Goal: Transaction & Acquisition: Purchase product/service

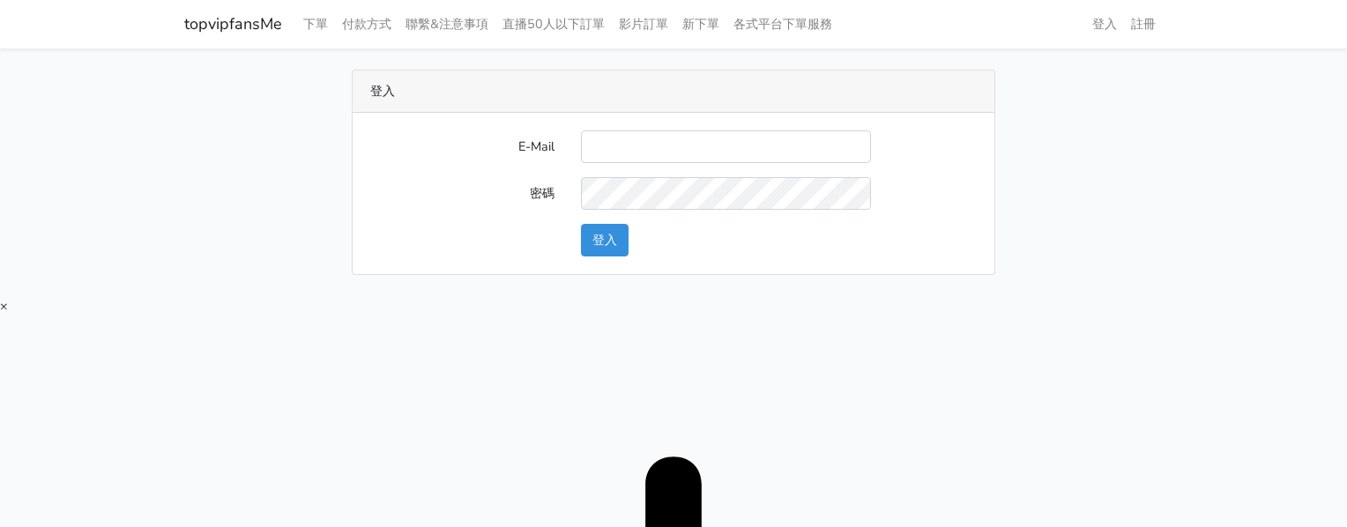
click at [625, 150] on input "E-Mail" at bounding box center [726, 147] width 290 height 33
type input "twtop123@uahoo.com.tw"
click at [602, 256] on button "登入" at bounding box center [605, 240] width 48 height 33
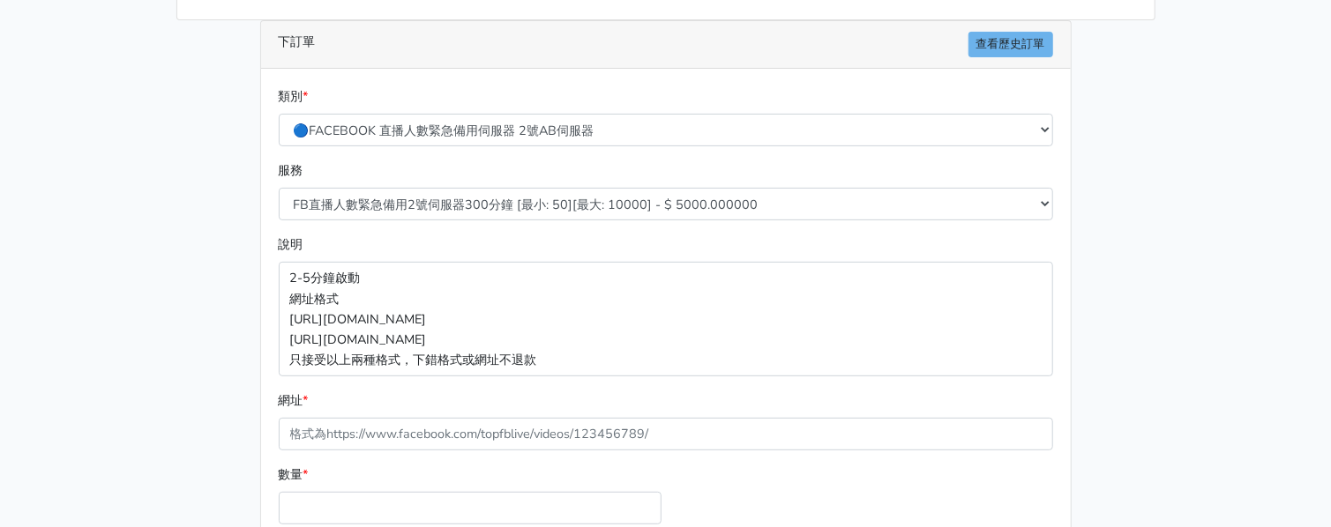
scroll to position [331, 0]
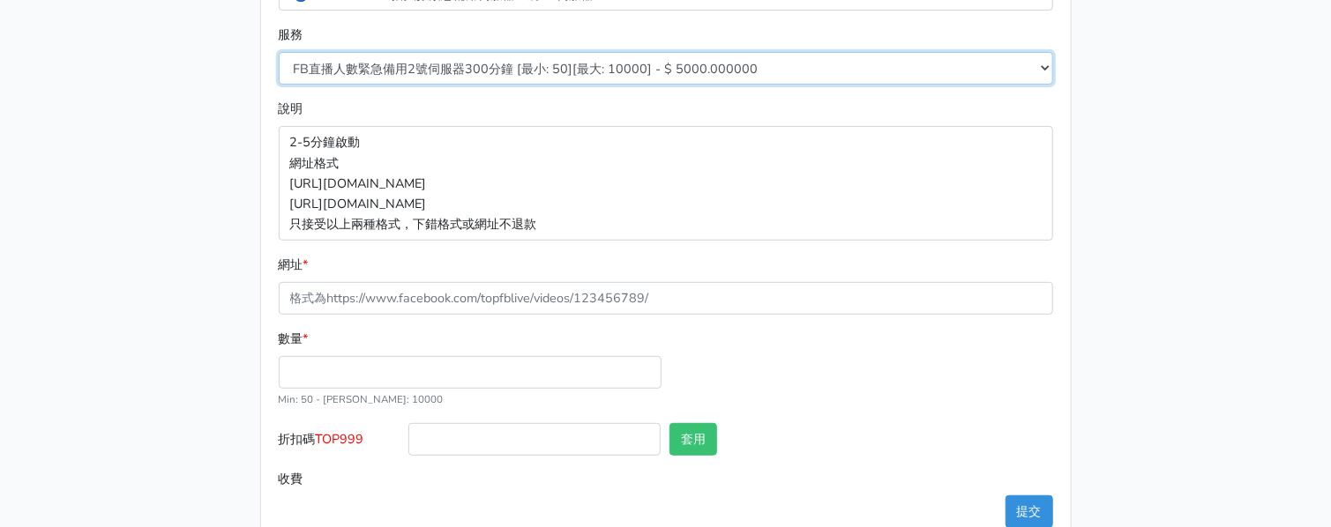
drag, startPoint x: 445, startPoint y: 67, endPoint x: 436, endPoint y: 82, distance: 17.9
click at [445, 66] on select "FB直播人數緊急備用2號伺服器300分鐘 [最小: 50][最大: 10000] - $ 5000.000000 FB直播人數緊急備用2號伺服器60分鐘 [最…" at bounding box center [666, 68] width 774 height 33
select select "573"
click at [279, 52] on select "FB直播人數緊急備用2號伺服器300分鐘 [最小: 50][最大: 10000] - $ 5000.000000 FB直播人數緊急備用2號伺服器60分鐘 [最…" at bounding box center [666, 68] width 774 height 33
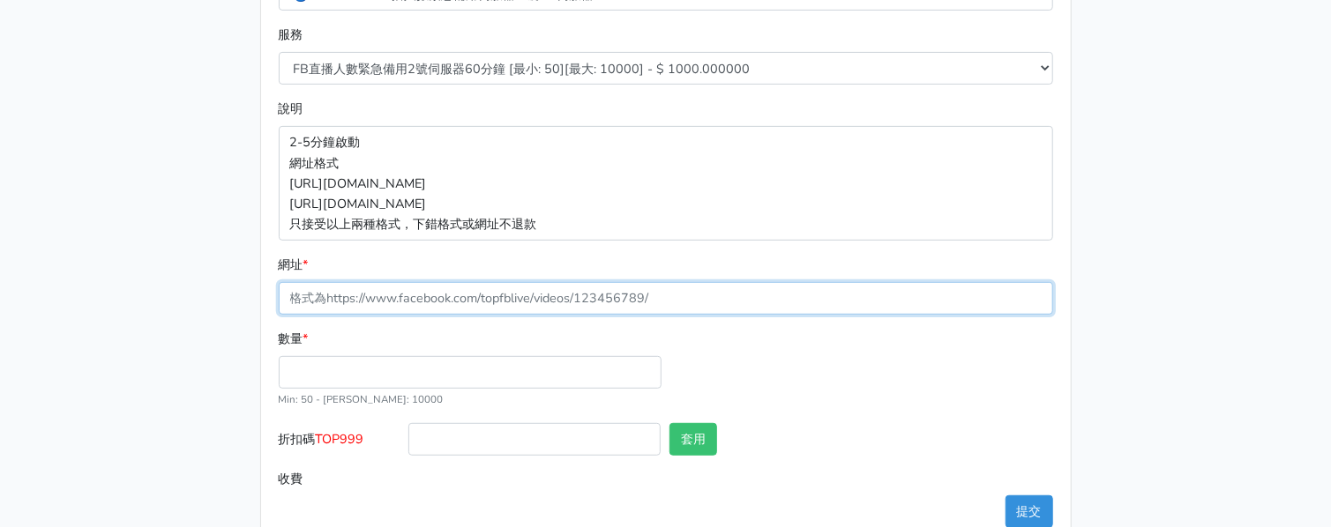
drag, startPoint x: 434, startPoint y: 296, endPoint x: 429, endPoint y: 317, distance: 21.8
click at [434, 296] on input "網址 *" at bounding box center [666, 298] width 774 height 33
paste input "[URL][DOMAIN_NAME]"
type input "[URL][DOMAIN_NAME]"
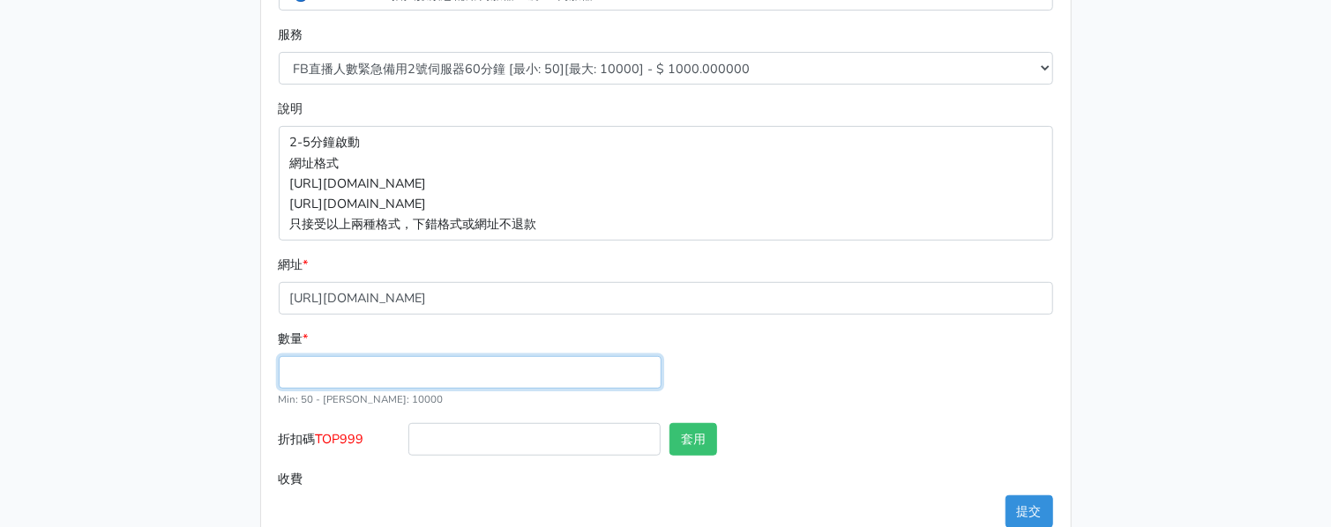
click at [408, 372] on input "數量 *" at bounding box center [470, 372] width 383 height 33
type input "50"
type input "50.000"
click at [342, 428] on label "折扣碼 TOP999" at bounding box center [339, 443] width 131 height 40
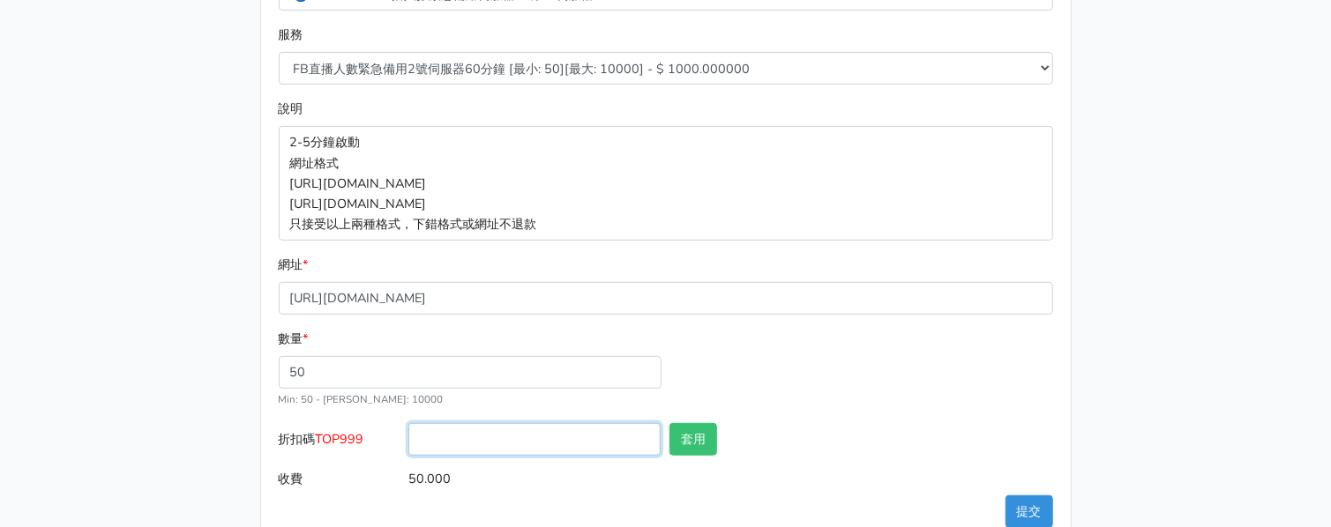
click at [408, 428] on input "折扣碼 TOP999" at bounding box center [534, 439] width 252 height 33
click at [345, 432] on span "TOP999" at bounding box center [340, 439] width 49 height 18
click at [408, 432] on input "折扣碼 TOP999" at bounding box center [534, 439] width 252 height 33
click at [346, 434] on span "TOP999" at bounding box center [340, 439] width 49 height 18
click at [408, 434] on input "折扣碼 TOP999" at bounding box center [534, 439] width 252 height 33
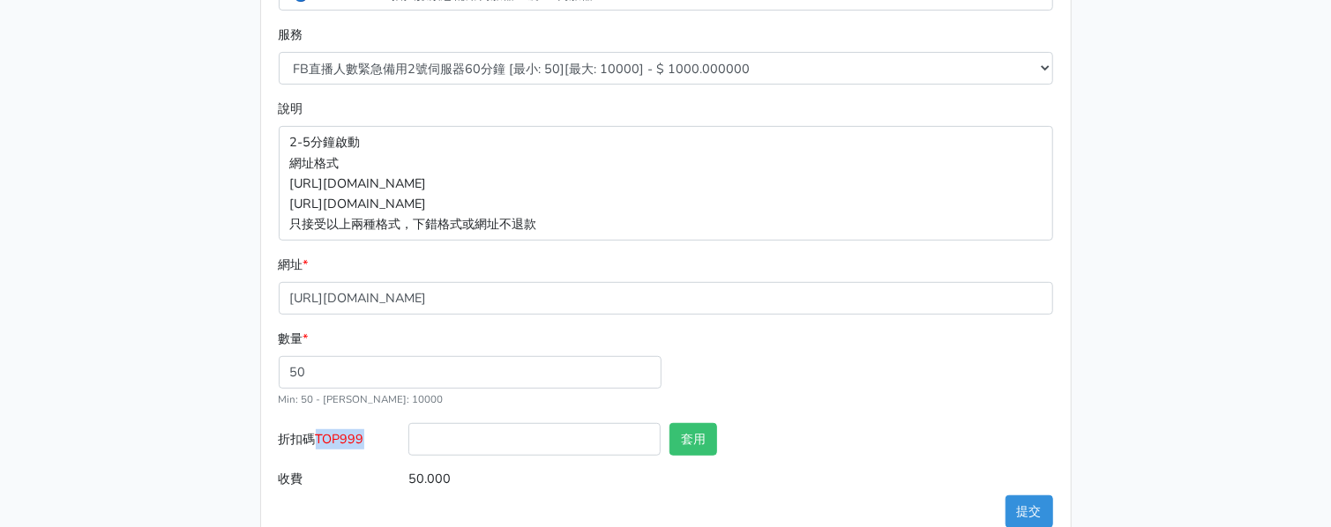
click at [346, 434] on span "TOP999" at bounding box center [340, 439] width 49 height 18
click at [408, 434] on input "折扣碼 TOP999" at bounding box center [534, 439] width 252 height 33
click at [359, 461] on label "折扣碼 TOP999" at bounding box center [339, 443] width 131 height 40
click at [408, 456] on input "折扣碼 TOP999" at bounding box center [534, 439] width 252 height 33
click at [347, 433] on span "TOP999" at bounding box center [340, 439] width 49 height 18
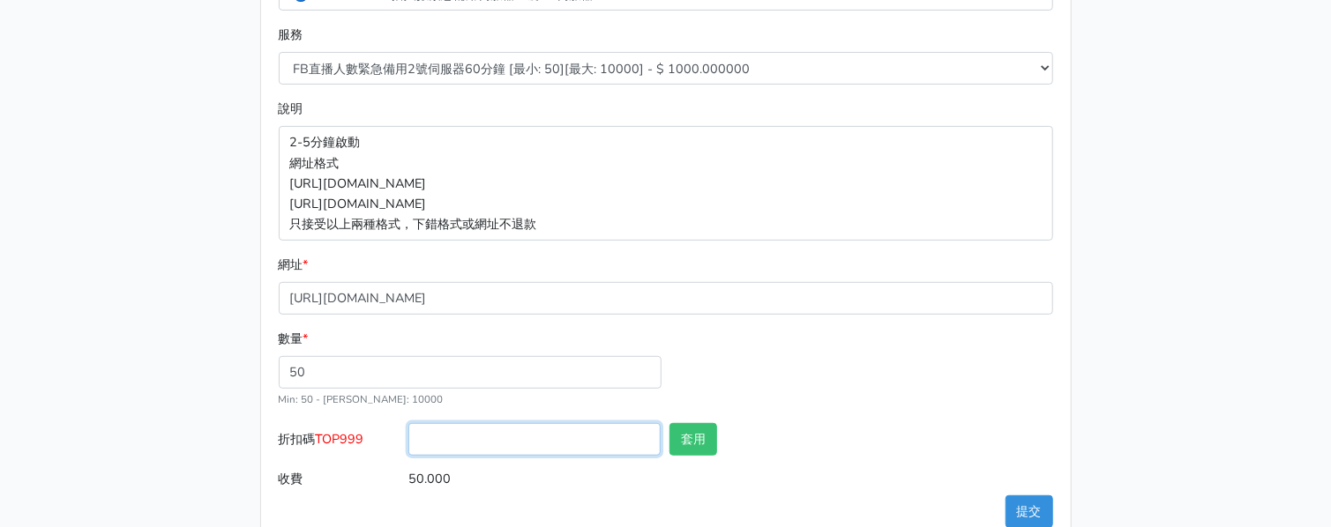
click at [408, 433] on input "折扣碼 TOP999" at bounding box center [534, 439] width 252 height 33
click at [347, 433] on span "TOP999" at bounding box center [340, 439] width 49 height 18
click at [408, 433] on input "折扣碼 TOP999" at bounding box center [534, 439] width 252 height 33
copy span "TOP999"
click at [530, 431] on input "折扣碼 TOP999" at bounding box center [534, 439] width 252 height 33
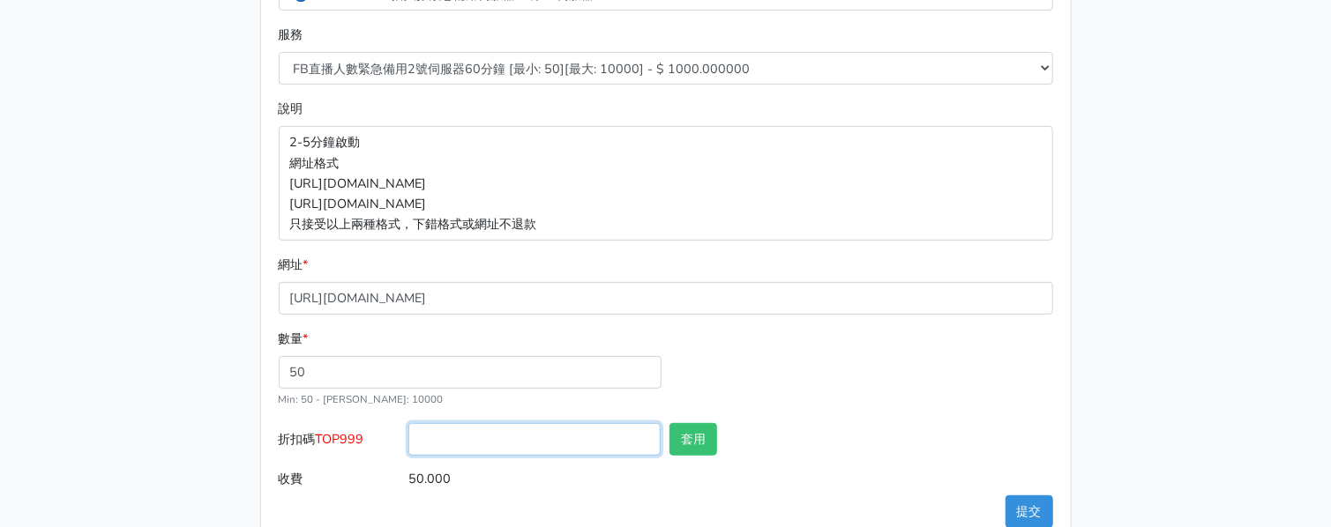
paste input "TOP999"
type input "TOP999"
click at [684, 439] on button "套用" at bounding box center [693, 439] width 48 height 33
type input "套用失敗"
click at [1029, 499] on button "提交" at bounding box center [1029, 512] width 48 height 33
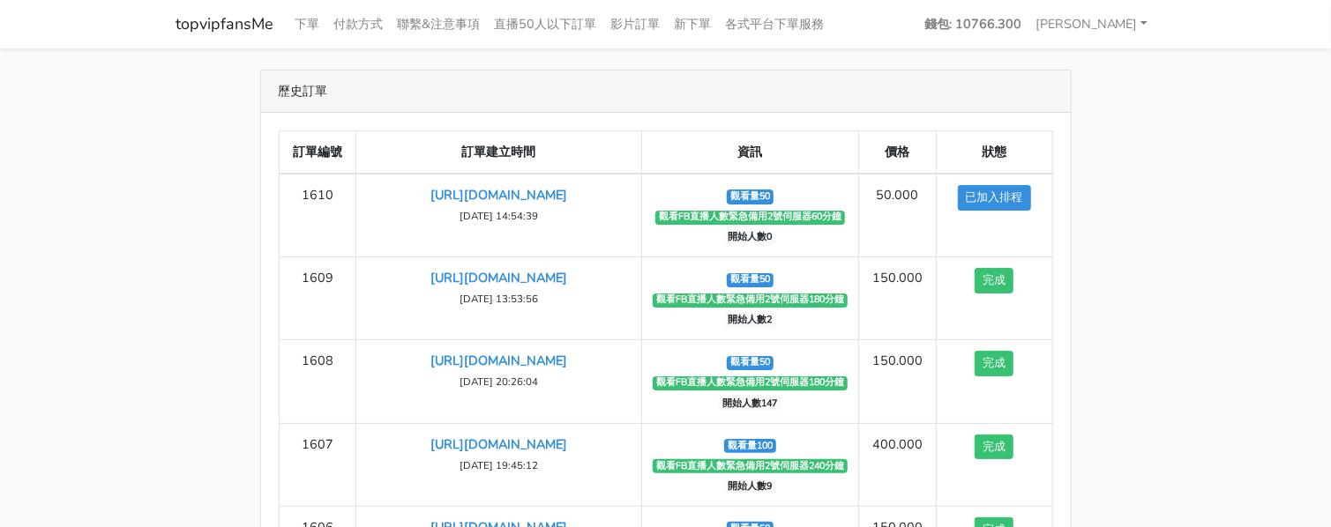
click at [1190, 226] on main "歷史訂單 訂單編號 訂單建立時間 資訊 價格 狀態 1610 [URL][DOMAIN_NAME] ‹" at bounding box center [665, 369] width 1331 height 641
